Goal: Transaction & Acquisition: Purchase product/service

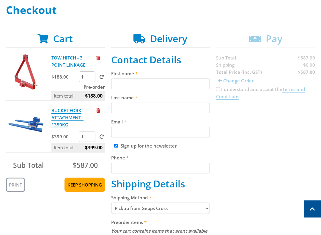
scroll to position [87, 0]
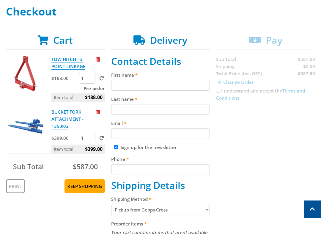
click at [122, 84] on input "First name" at bounding box center [160, 85] width 99 height 11
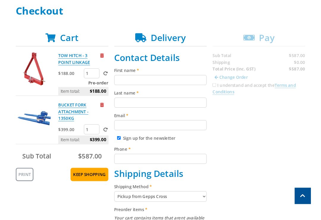
scroll to position [87, 0]
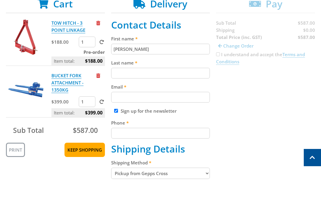
type input "[PERSON_NAME]"
click at [121, 104] on input "Last name" at bounding box center [160, 109] width 99 height 11
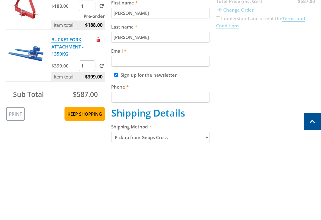
type input "[PERSON_NAME]"
click at [119, 128] on input "Email" at bounding box center [160, 133] width 99 height 11
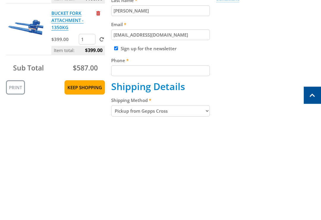
type input "[EMAIL_ADDRESS][DOMAIN_NAME]"
click at [123, 164] on input "Phone" at bounding box center [160, 169] width 99 height 11
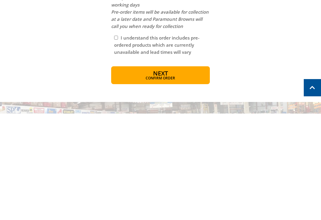
scroll to position [432, 0]
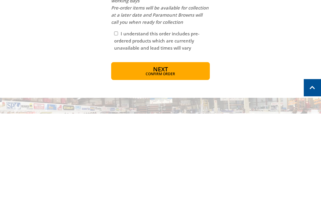
type input "0427946125"
click at [151, 179] on span "Confirm order" at bounding box center [160, 181] width 73 height 4
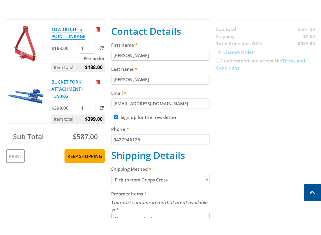
scroll to position [134, 0]
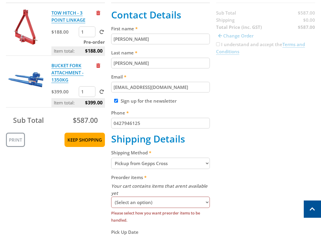
click at [206, 198] on select "(Select an option) Pickup Available Stock Wait for Complete Order" at bounding box center [160, 201] width 99 height 11
select select "combined"
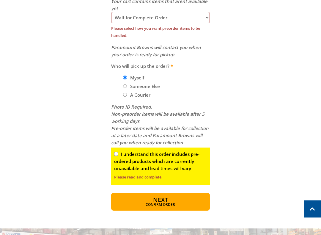
scroll to position [319, 0]
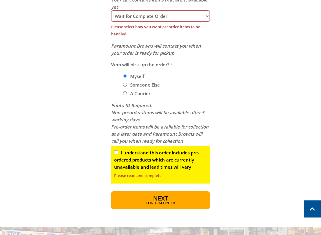
click at [116, 149] on div "I understand this order includes pre-ordered products which are currently unava…" at bounding box center [160, 164] width 99 height 37
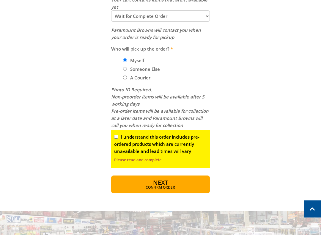
scroll to position [320, 0]
click at [118, 135] on input "I understand this order includes pre-ordered products which are currently unava…" at bounding box center [116, 137] width 4 height 4
checkbox input "true"
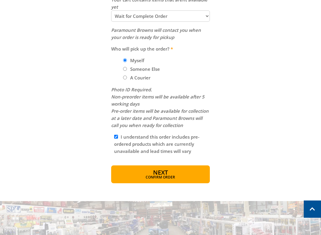
click at [179, 175] on span "Confirm order" at bounding box center [160, 177] width 73 height 4
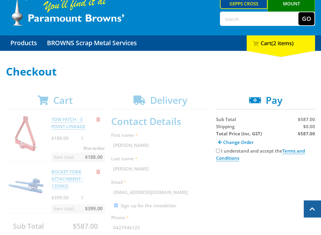
scroll to position [16, 0]
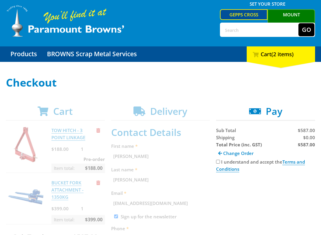
click at [219, 161] on input "I understand and accept the Terms and Conditions" at bounding box center [218, 161] width 4 height 4
checkbox input "true"
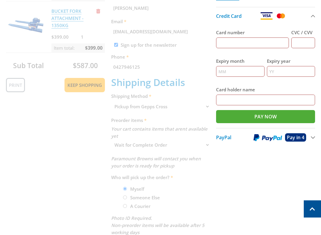
scroll to position [188, 0]
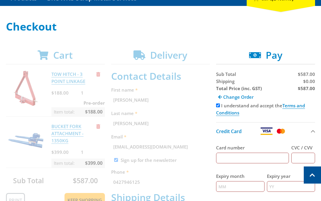
click at [239, 157] on input "Card number" at bounding box center [252, 158] width 73 height 11
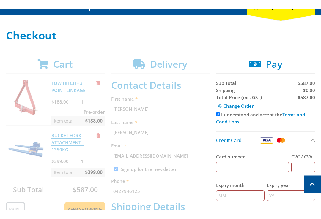
scroll to position [76, 0]
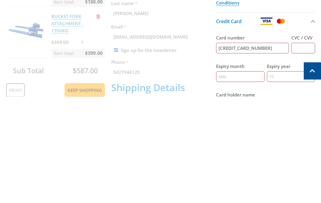
type input "[CREDIT_CARD_NUMBER]"
click at [304, 149] on input "CVC / CVV" at bounding box center [303, 154] width 24 height 11
type input "070"
click at [240, 178] on input "Expiry month" at bounding box center [240, 183] width 48 height 11
type input "11"
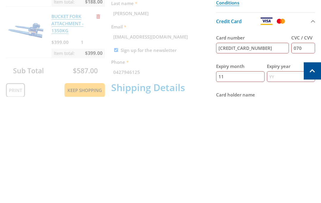
click at [282, 178] on input "Expiry year" at bounding box center [291, 183] width 48 height 11
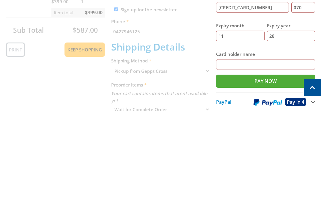
scroll to position [117, 0]
type input "28"
click at [250, 165] on input "Card holder name" at bounding box center [265, 170] width 99 height 11
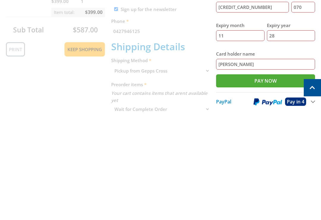
type input "[PERSON_NAME]"
click at [269, 181] on input "Pay Now" at bounding box center [265, 187] width 99 height 13
type input "Paying..."
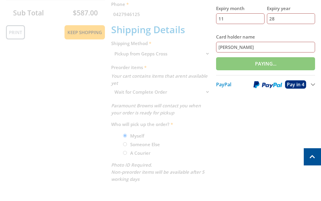
scroll to position [240, 0]
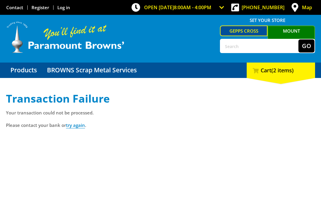
click at [77, 128] on link "try again" at bounding box center [75, 125] width 19 height 6
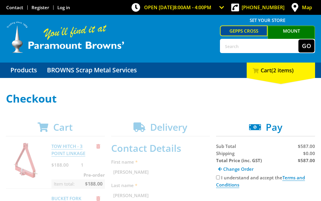
click at [219, 180] on input "I understand and accept the Terms and Conditions" at bounding box center [218, 178] width 4 height 4
checkbox input "true"
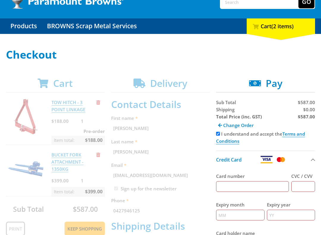
click at [243, 187] on input "Card number" at bounding box center [252, 186] width 73 height 11
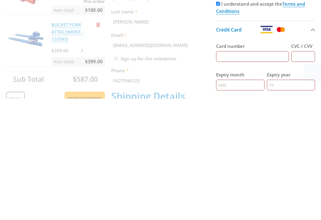
scroll to position [68, 0]
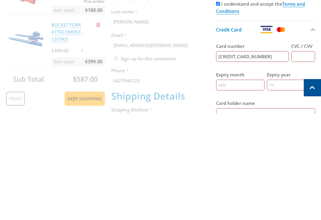
type input "[CREDIT_CARD_NUMBER]"
click at [302, 157] on input "CVC / CVV" at bounding box center [303, 162] width 24 height 11
type input "070"
click at [237, 186] on input "Expiry month" at bounding box center [240, 191] width 48 height 11
type input "11"
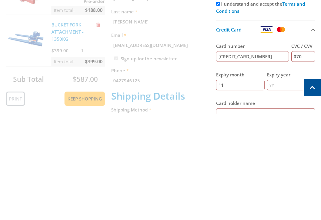
click at [277, 186] on input "Expiry year" at bounding box center [291, 191] width 48 height 11
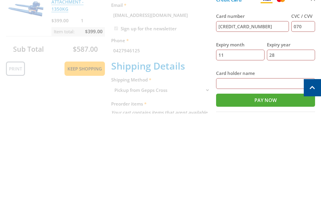
scroll to position [100, 0]
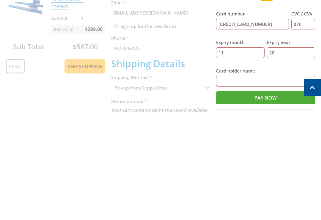
type input "28"
click at [225, 182] on input "Card holder name" at bounding box center [265, 187] width 99 height 11
type input "[PERSON_NAME]"
click at [261, 198] on input "Pay Now" at bounding box center [265, 204] width 99 height 13
type input "Paying..."
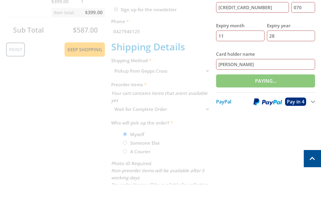
scroll to position [223, 0]
